Goal: Communication & Community: Answer question/provide support

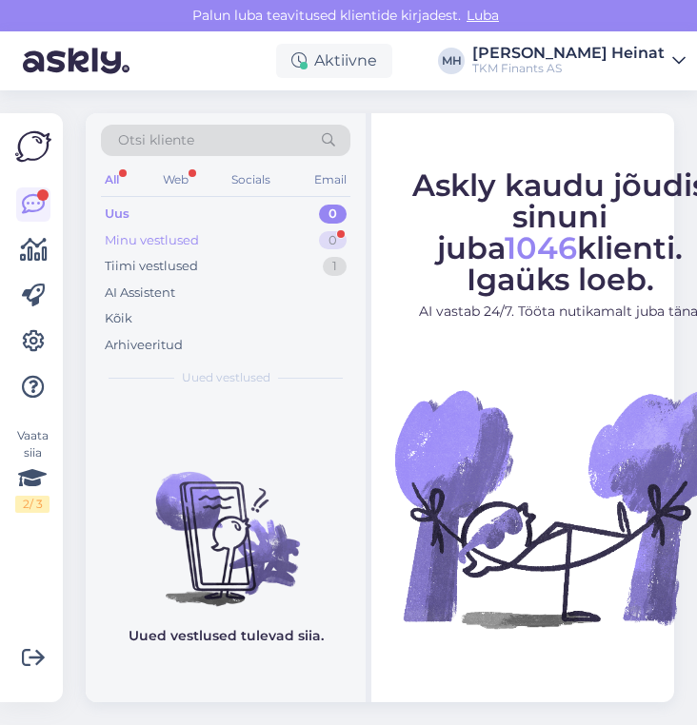
click at [145, 234] on div "Minu vestlused" at bounding box center [152, 240] width 94 height 19
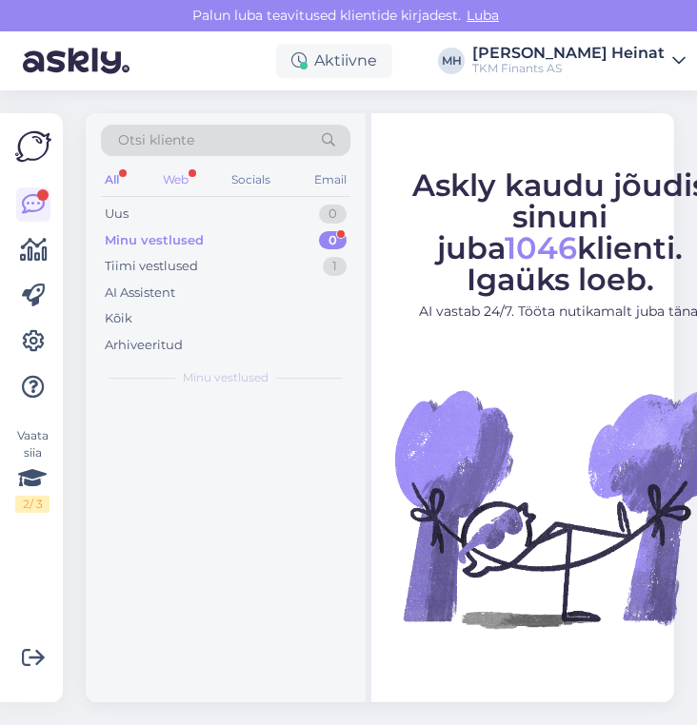
click at [181, 170] on div "Web" at bounding box center [175, 180] width 33 height 25
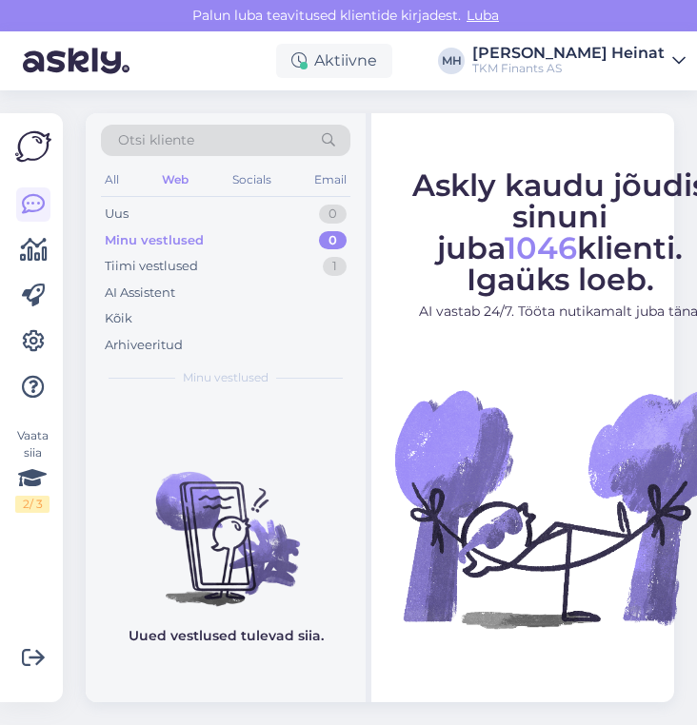
click at [98, 171] on div "Otsi kliente All Web Socials Email Uus 0 Minu vestlused 0 Tiimi vestlused 1 AI …" at bounding box center [226, 255] width 280 height 285
click at [150, 265] on div "Tiimi vestlused" at bounding box center [151, 266] width 93 height 19
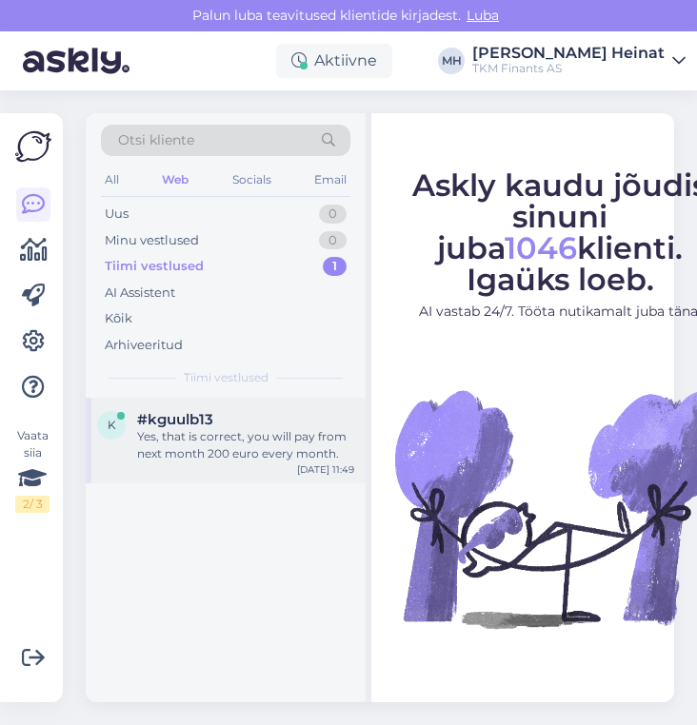
click at [243, 440] on div "Yes, that is correct, you will pay from next month 200 euro every month." at bounding box center [245, 445] width 217 height 34
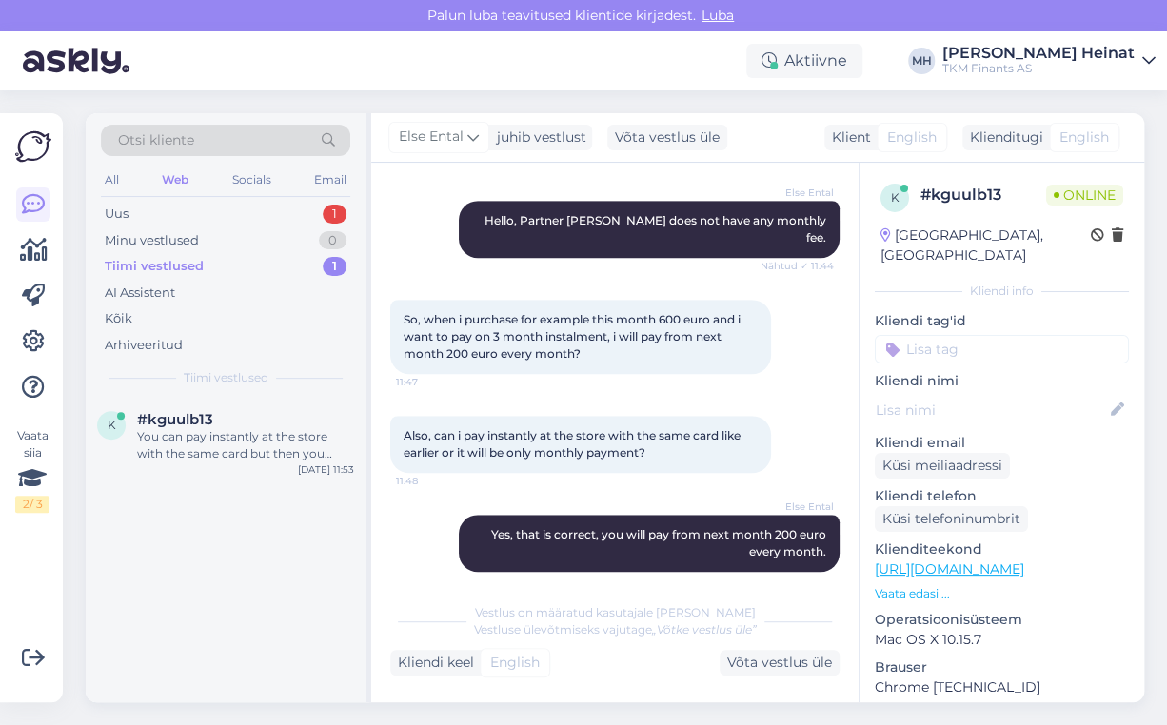
scroll to position [594, 0]
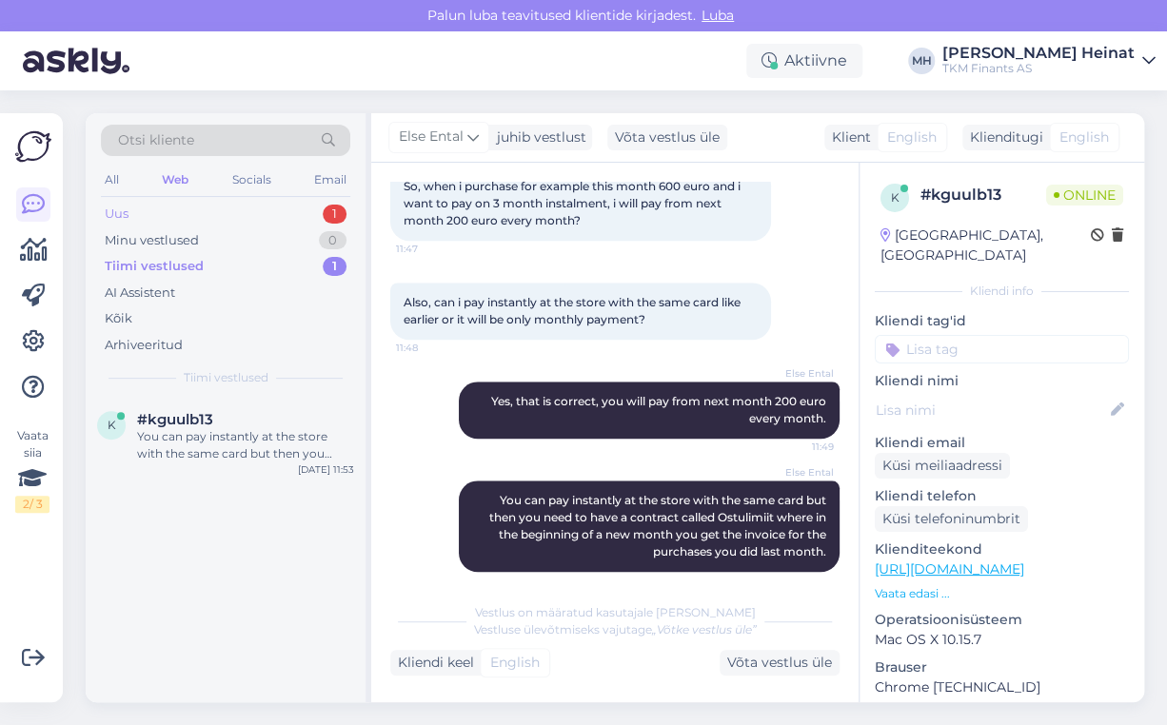
click at [120, 213] on div "Uus" at bounding box center [117, 214] width 24 height 19
click at [253, 438] on div "Hello, I am routing this question to the colleague who is responsible for this …" at bounding box center [245, 445] width 217 height 34
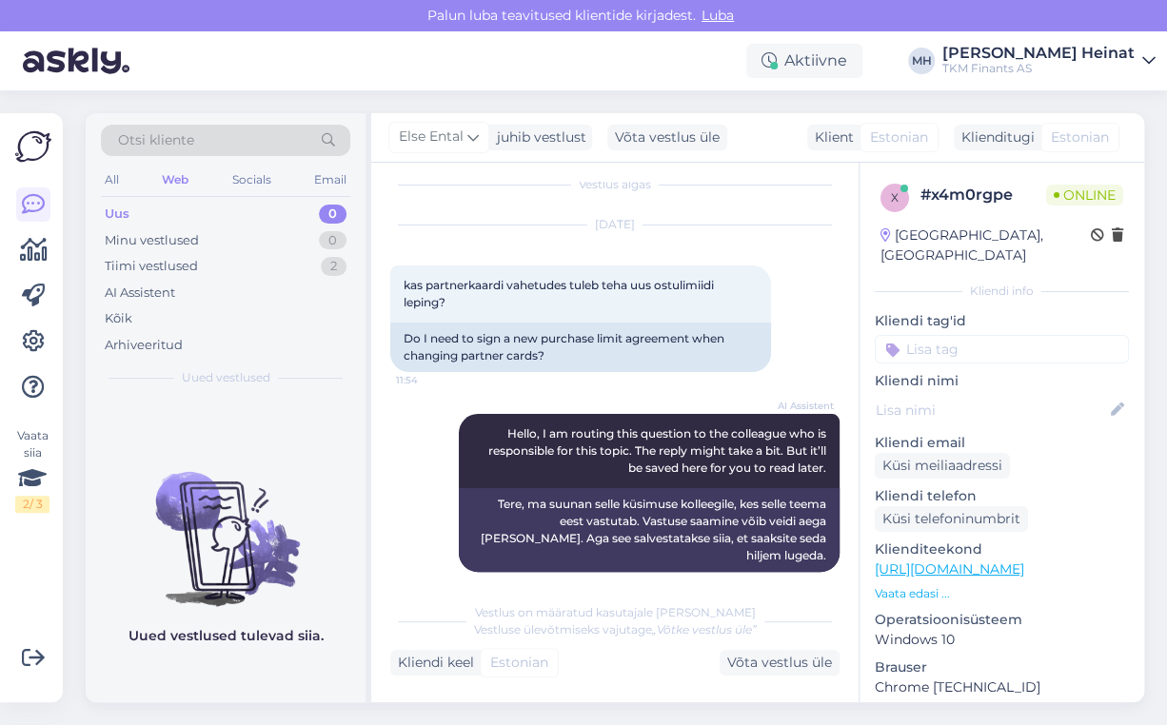
scroll to position [116, 0]
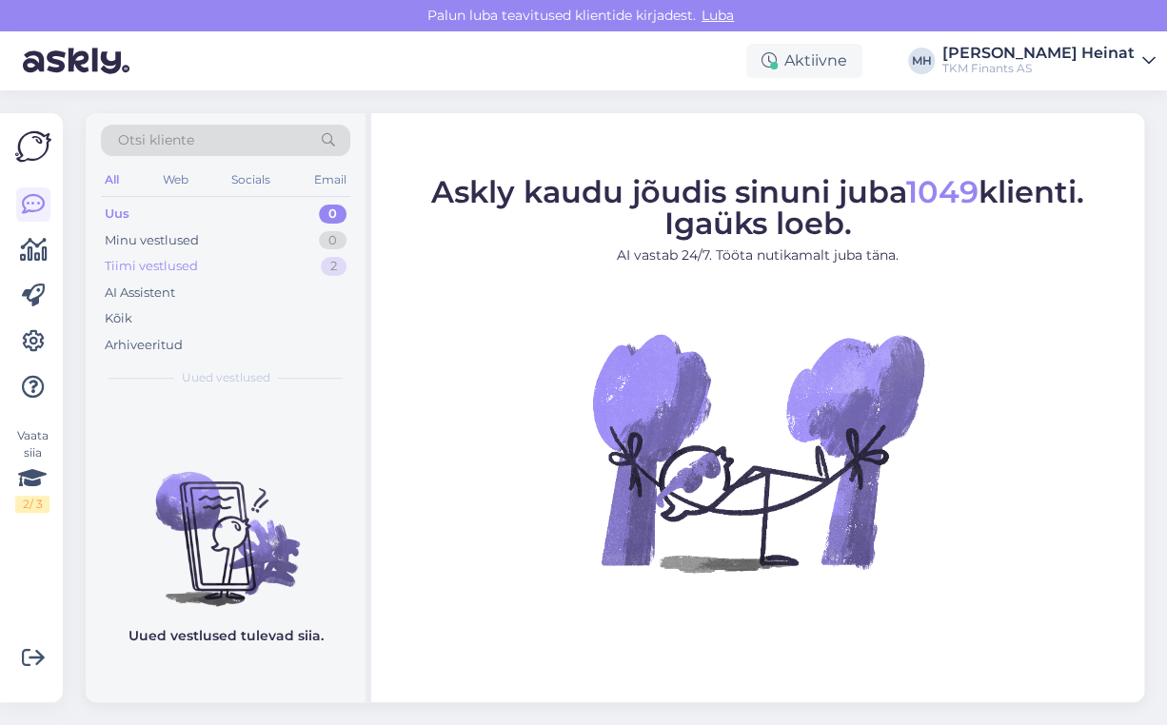
click at [158, 267] on div "Tiimi vestlused" at bounding box center [151, 266] width 93 height 19
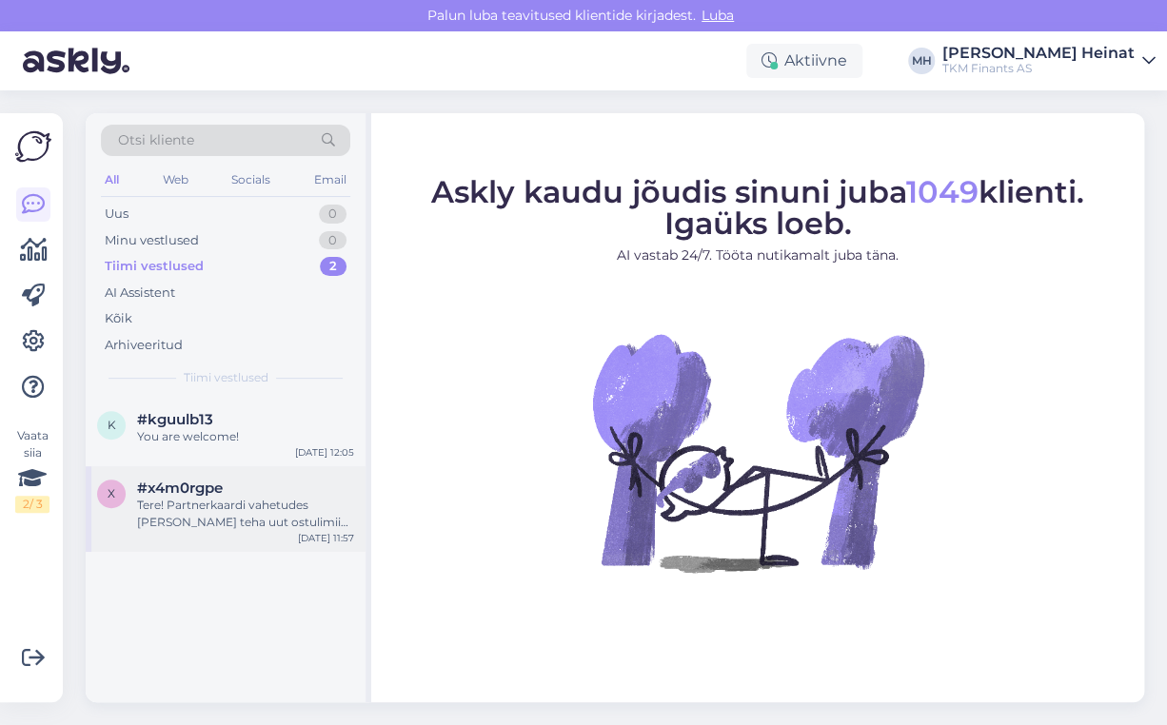
click at [235, 516] on div "Tere! Partnerkaardi vahetudes [PERSON_NAME] teha uut ostulimiidi lepingut, keht…" at bounding box center [245, 514] width 217 height 34
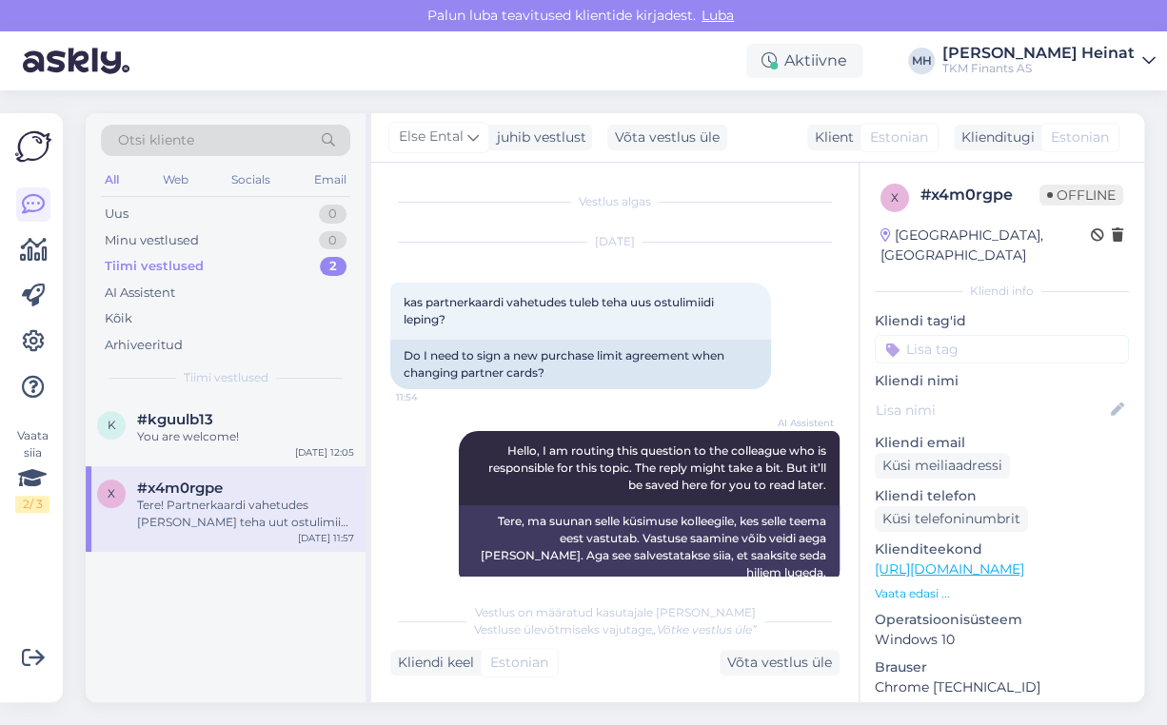
scroll to position [116, 0]
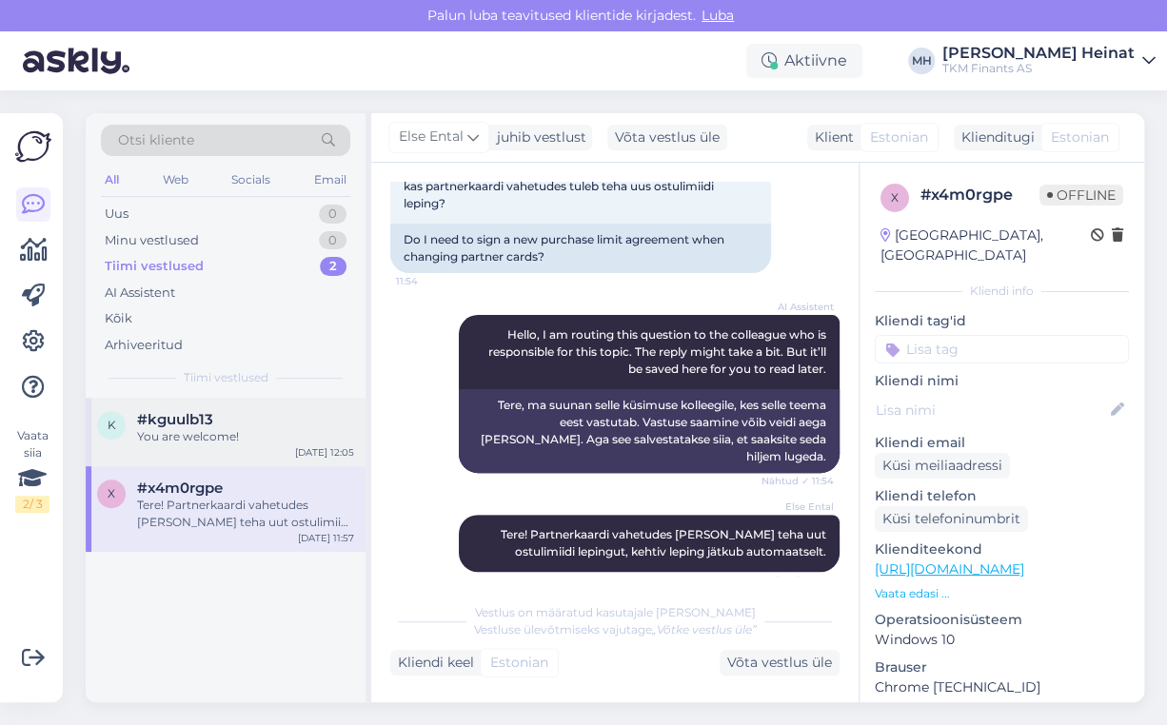
click at [195, 431] on div "You are welcome!" at bounding box center [245, 436] width 217 height 17
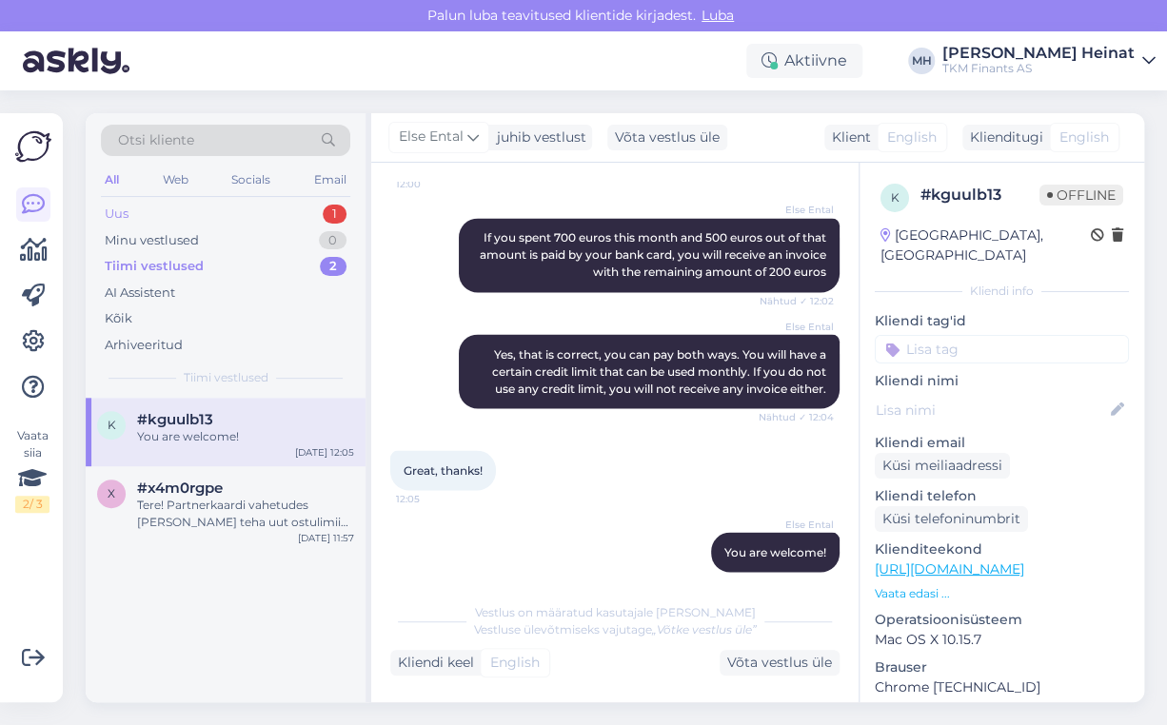
click at [157, 221] on div "Uus 1" at bounding box center [225, 214] width 249 height 27
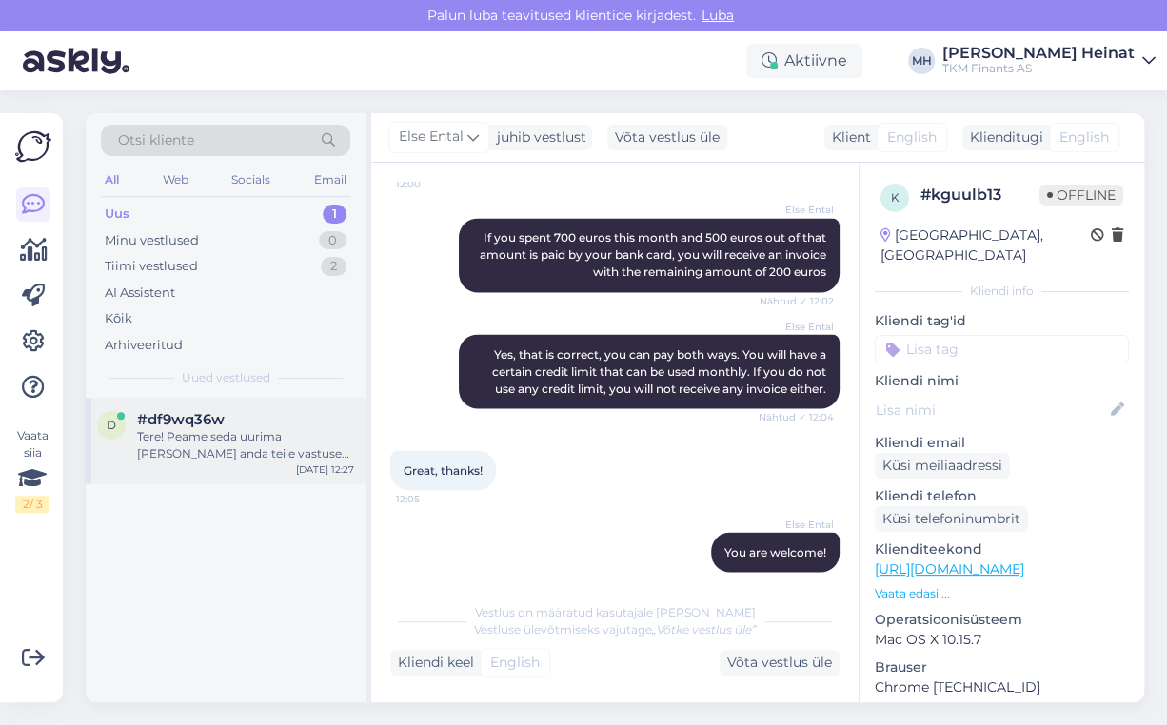
click at [227, 449] on div "Tere! Peame seda uurima ja saame anda teile vastuse emaili teel. Palume Teil an…" at bounding box center [245, 445] width 217 height 34
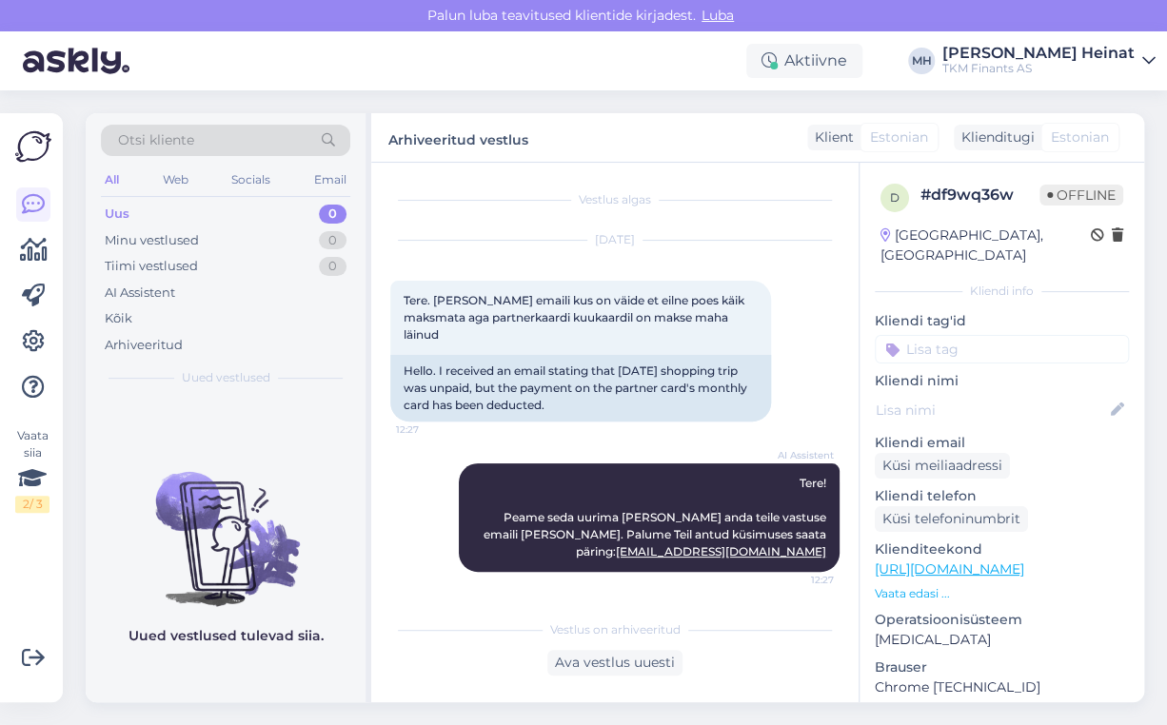
scroll to position [0, 0]
